Goal: Task Accomplishment & Management: Complete application form

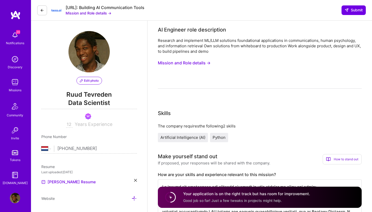
select select "NL"
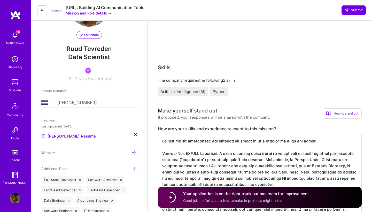
scroll to position [1, 0]
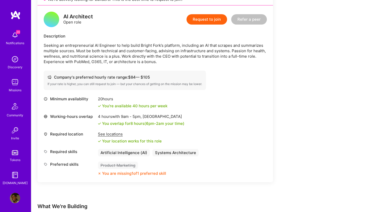
scroll to position [76, 0]
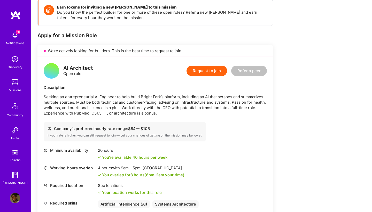
click at [213, 71] on button "Request to join" at bounding box center [206, 71] width 41 height 10
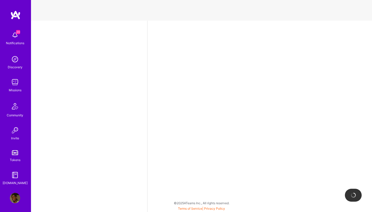
select select "NL"
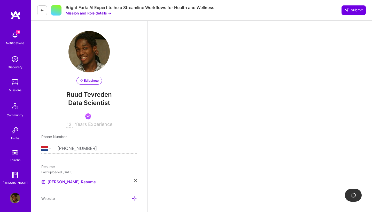
scroll to position [108, 0]
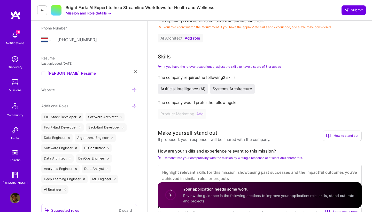
click at [201, 114] on div "Product Marketing Add" at bounding box center [260, 113] width 204 height 9
click at [185, 115] on div "Product Marketing Add" at bounding box center [260, 113] width 204 height 9
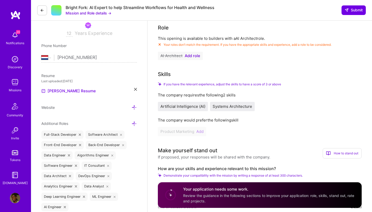
scroll to position [89, 0]
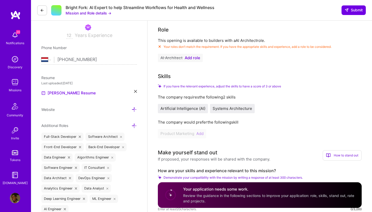
click at [191, 58] on span "Add role" at bounding box center [191, 58] width 15 height 4
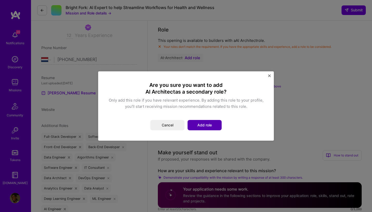
click at [199, 123] on button "Add role" at bounding box center [204, 125] width 34 height 10
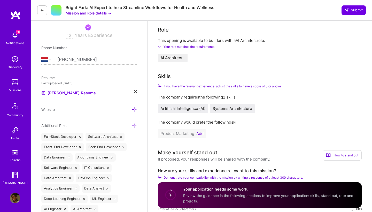
click at [202, 133] on button "Add" at bounding box center [199, 133] width 7 height 4
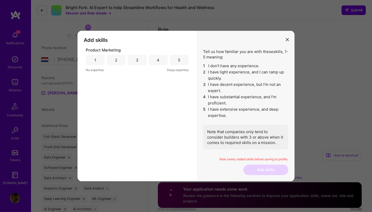
click at [135, 57] on div "3" at bounding box center [136, 60] width 19 height 10
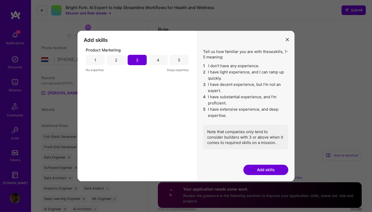
click at [265, 168] on button "Add skills" at bounding box center [265, 169] width 45 height 10
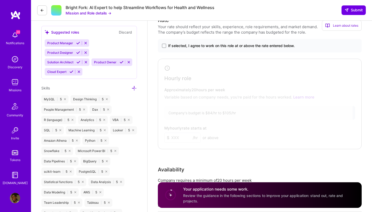
scroll to position [282, 0]
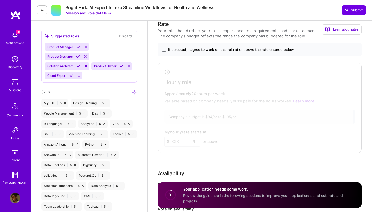
click at [162, 50] on div "If selected, I agree to work on this role at or above the rate entered below." at bounding box center [260, 49] width 204 height 13
click at [164, 50] on span at bounding box center [164, 49] width 4 height 4
click at [0, 0] on input "If selected, I agree to work on this role at or above the rate entered below." at bounding box center [0, 0] width 0 height 0
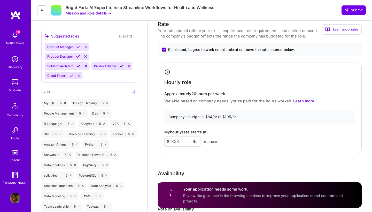
click at [181, 142] on input at bounding box center [182, 141] width 36 height 10
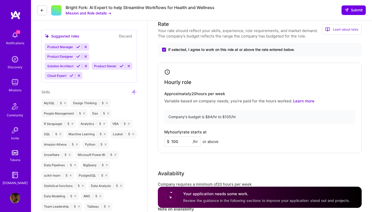
click at [203, 158] on div "Rate Your rate should reflect your skills, experience, role requirements, and m…" at bounding box center [260, 131] width 204 height 222
click at [188, 140] on input "100" at bounding box center [182, 141] width 36 height 10
type input "1"
type input "90"
click at [193, 148] on div "Hourly role Approximately 20 hours per week Variable based on company needs, yo…" at bounding box center [260, 107] width 204 height 90
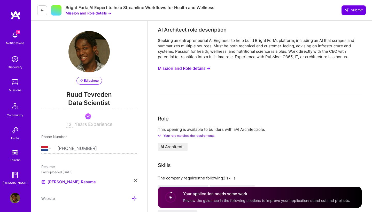
scroll to position [0, 0]
click at [201, 67] on button "Mission and Role details →" at bounding box center [184, 68] width 53 height 10
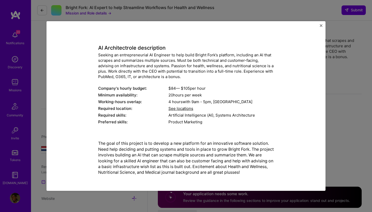
scroll to position [13, 0]
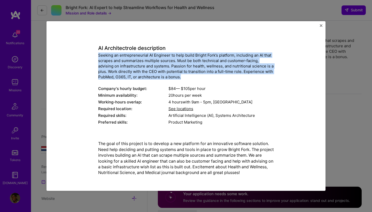
drag, startPoint x: 187, startPoint y: 77, endPoint x: 98, endPoint y: 55, distance: 91.1
click at [98, 55] on div "Seeking an entrepreneurial AI Engineer to help build Bright Fork’s platform, in…" at bounding box center [185, 65] width 175 height 27
copy div "Seeking an entrepreneurial AI Engineer to help build Bright Fork’s platform, in…"
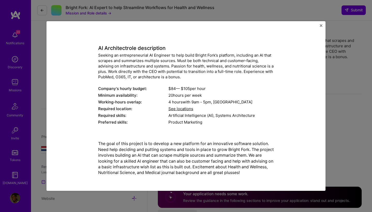
click at [318, 26] on div "Mission Description and Role Details AI Architect role description Seeking an e…" at bounding box center [185, 105] width 279 height 169
click at [320, 26] on img "Close" at bounding box center [320, 25] width 3 height 3
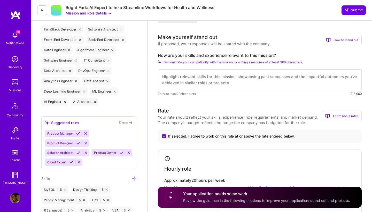
scroll to position [223, 0]
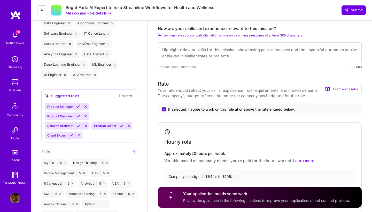
click at [203, 54] on textarea at bounding box center [260, 52] width 204 height 21
paste textarea "Dear Hiring Manager, I am writing to express my enthusiastic interest in the En…"
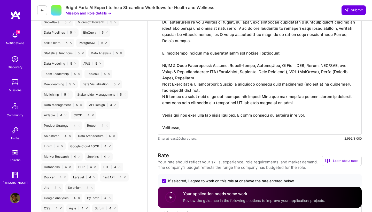
scroll to position [414, 0]
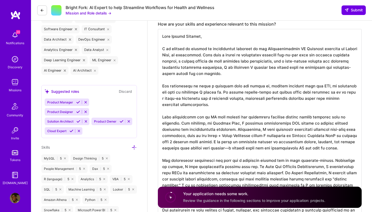
scroll to position [226, 0]
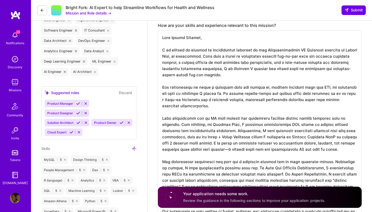
drag, startPoint x: 290, startPoint y: 50, endPoint x: 262, endPoint y: 51, distance: 27.6
click at [262, 51] on textarea at bounding box center [260, 179] width 204 height 299
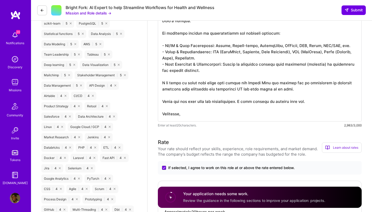
scroll to position [440, 0]
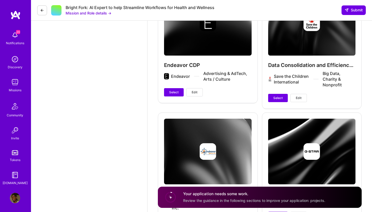
scroll to position [1316, 0]
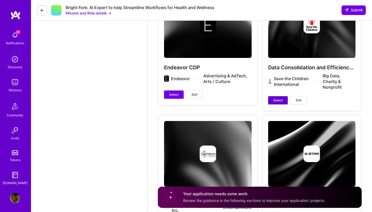
type textarea "Dear Hiring Manager, I am writing to express my enthusiastic interest in the AI…"
click at [275, 98] on button "Select" at bounding box center [278, 100] width 20 height 8
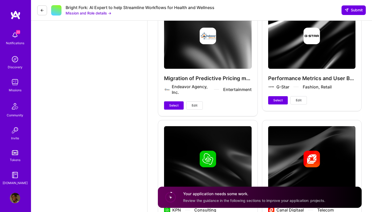
scroll to position [1441, 0]
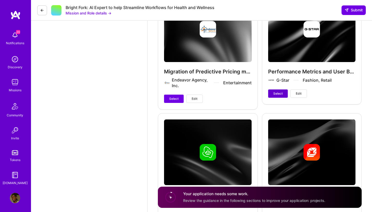
click at [272, 93] on button "Select" at bounding box center [278, 93] width 20 height 8
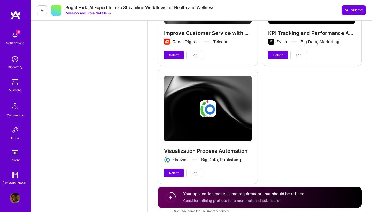
scroll to position [1719, 0]
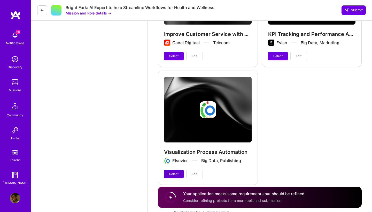
click at [176, 173] on span "Select" at bounding box center [173, 173] width 9 height 5
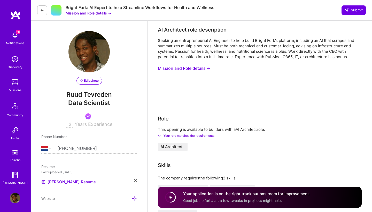
scroll to position [0, 0]
click at [357, 8] on span "Submit" at bounding box center [353, 9] width 18 height 5
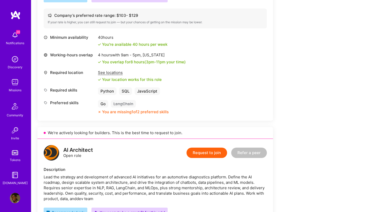
scroll to position [177, 0]
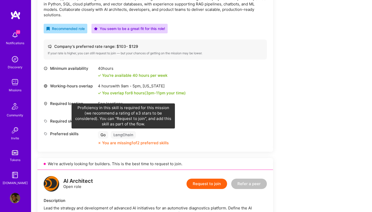
click at [120, 135] on div "LangChain" at bounding box center [123, 134] width 25 height 7
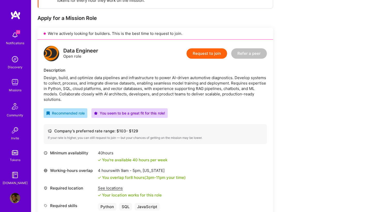
scroll to position [77, 0]
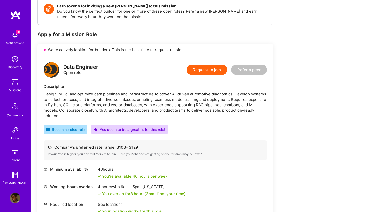
click at [210, 69] on button "Request to join" at bounding box center [206, 69] width 41 height 10
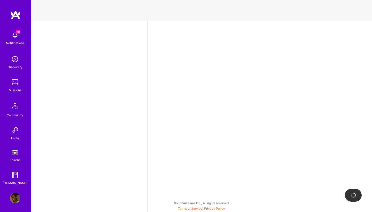
select select "NL"
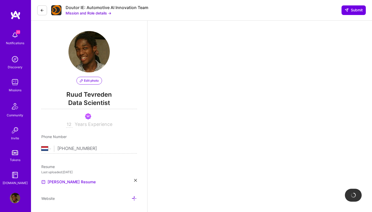
scroll to position [108, 0]
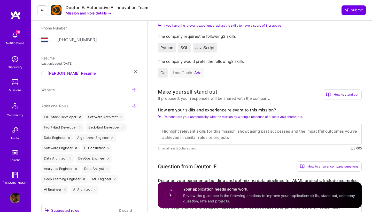
click at [200, 71] on button "Add" at bounding box center [197, 73] width 7 height 4
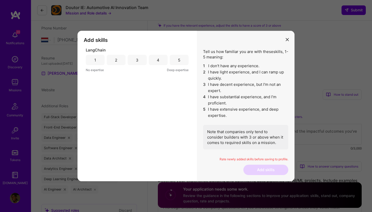
click at [136, 57] on div "3" at bounding box center [137, 59] width 3 height 5
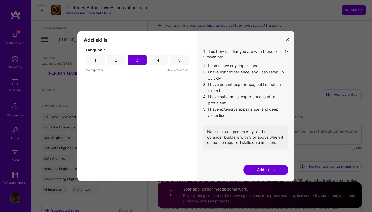
click at [272, 168] on button "Add skills" at bounding box center [265, 169] width 45 height 10
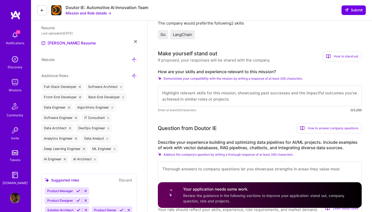
scroll to position [133, 0]
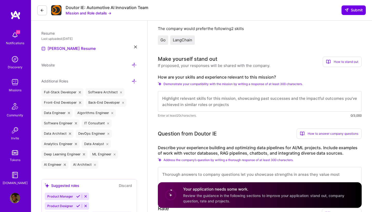
click at [41, 10] on icon at bounding box center [42, 10] width 4 height 4
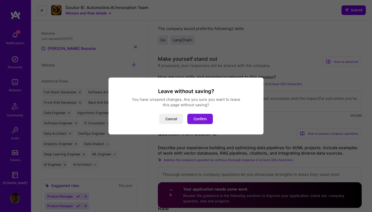
click at [199, 119] on button "Confirm" at bounding box center [200, 119] width 26 height 10
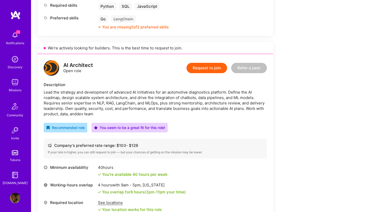
scroll to position [318, 0]
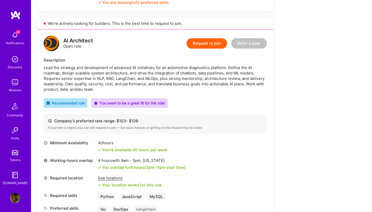
click at [204, 44] on button "Request to join" at bounding box center [206, 43] width 41 height 10
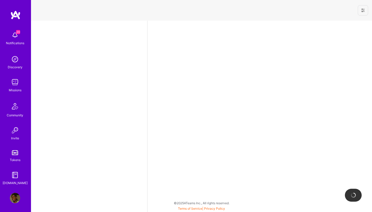
select select "NL"
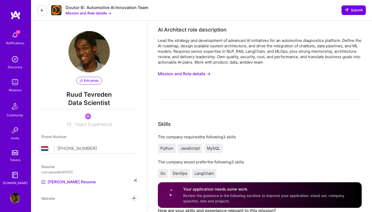
click at [41, 9] on icon at bounding box center [42, 10] width 4 height 4
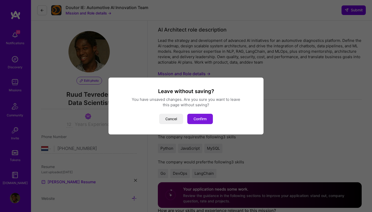
click at [202, 120] on button "Confirm" at bounding box center [200, 119] width 26 height 10
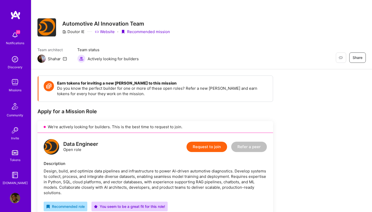
click at [12, 85] on img at bounding box center [15, 82] width 10 height 10
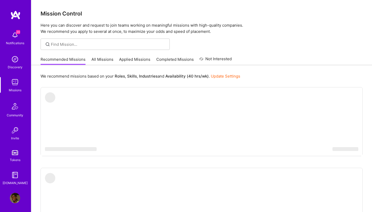
click at [126, 59] on link "Applied Missions" at bounding box center [134, 60] width 31 height 9
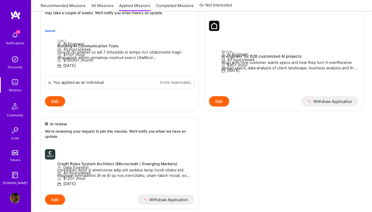
scroll to position [183, 0]
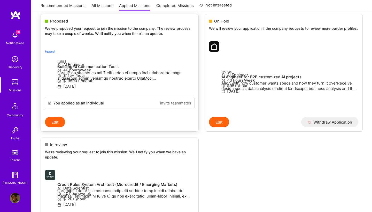
click at [54, 127] on button "Edit" at bounding box center [55, 122] width 20 height 10
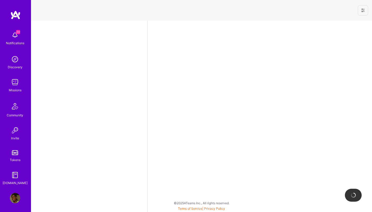
select select "NL"
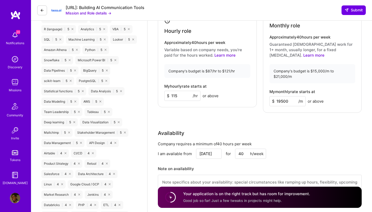
scroll to position [377, 0]
click at [219, 54] on link "Learn more" at bounding box center [224, 55] width 21 height 5
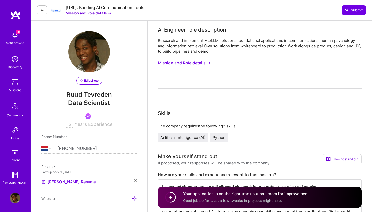
scroll to position [0, 0]
